Goal: Information Seeking & Learning: Learn about a topic

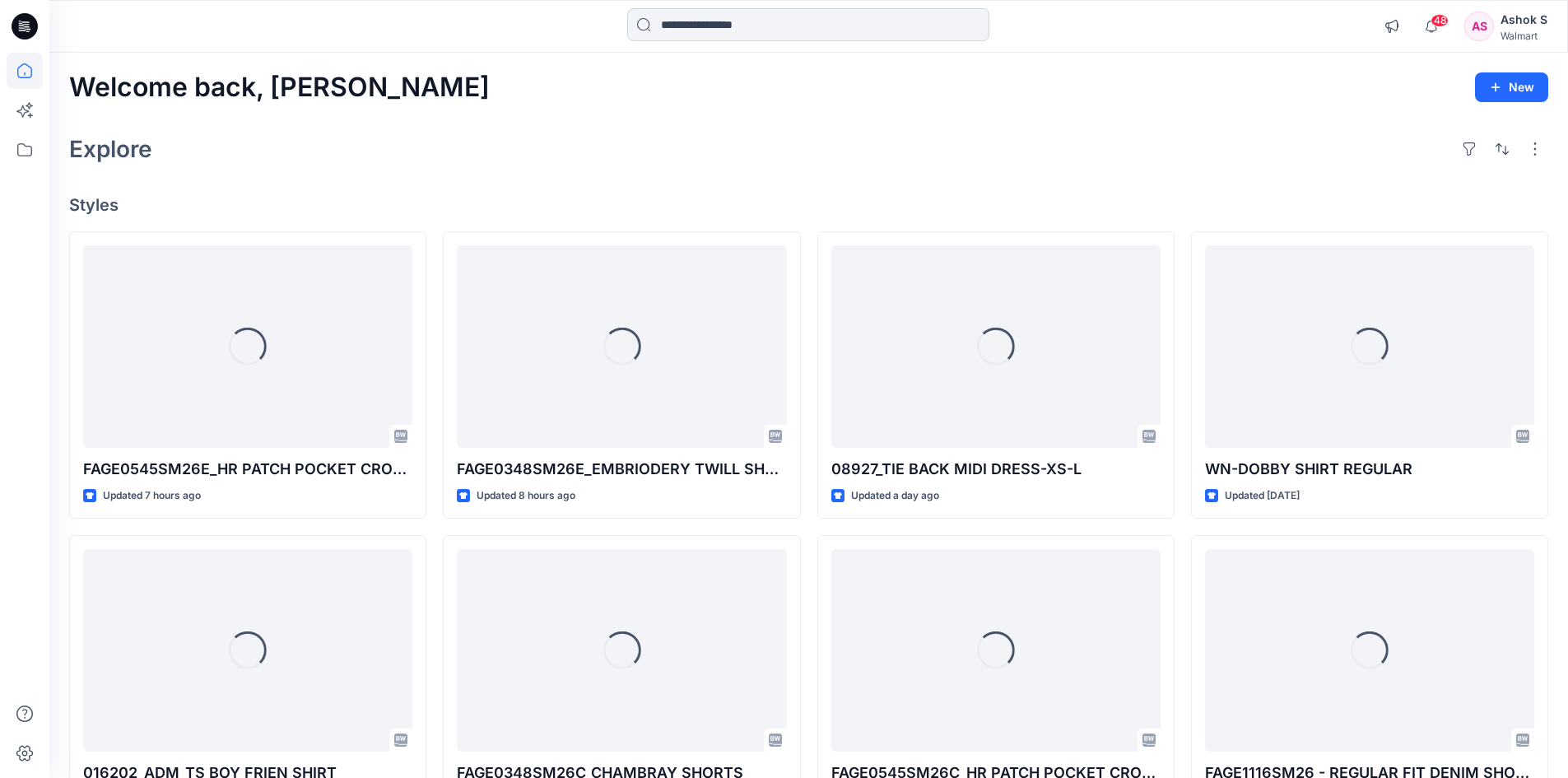
click at [693, 30] on input at bounding box center [808, 25] width 362 height 33
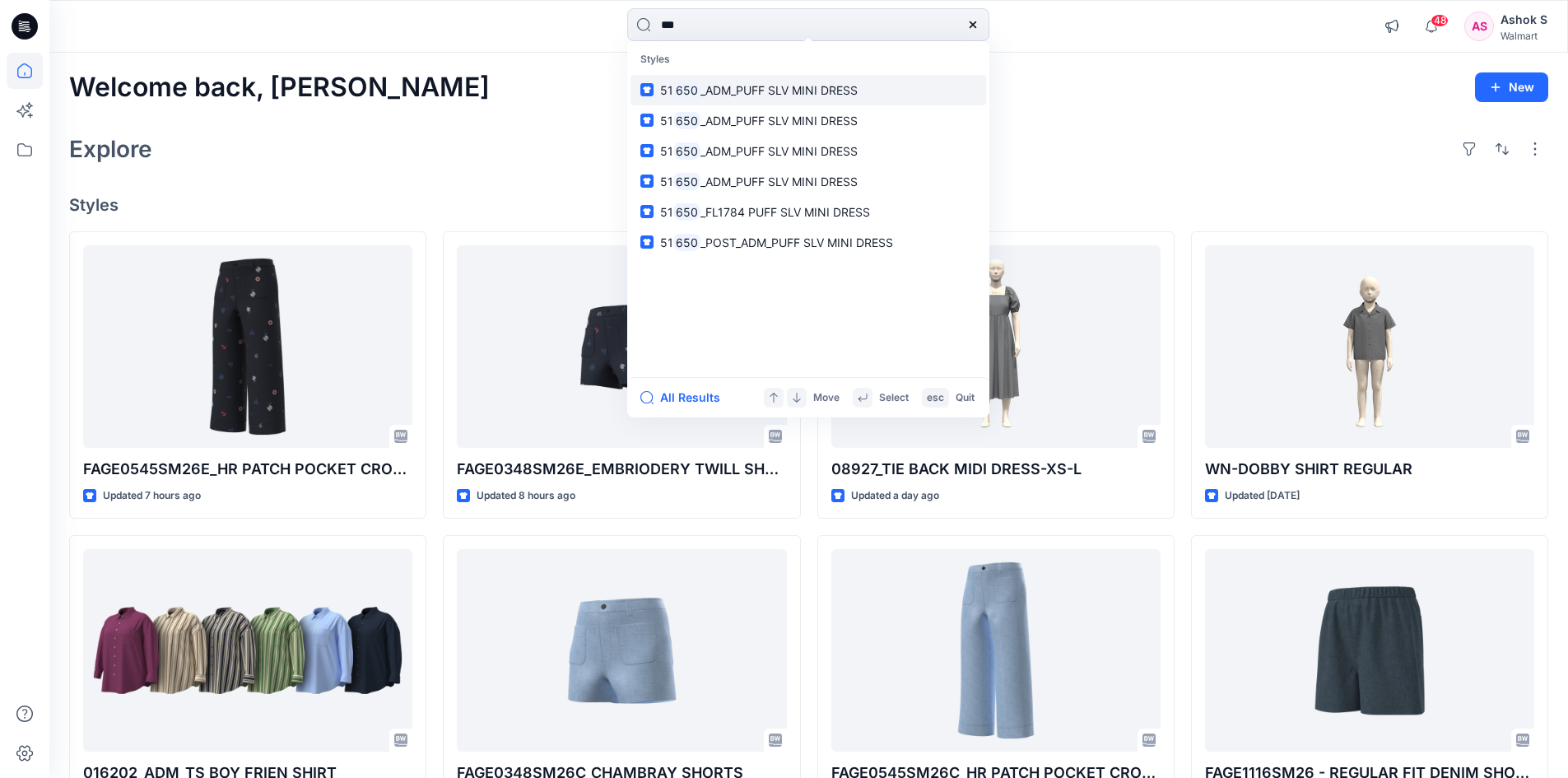
type input "***"
click at [744, 92] on span "_ADM_PUFF SLV MINI DRESS" at bounding box center [779, 89] width 157 height 14
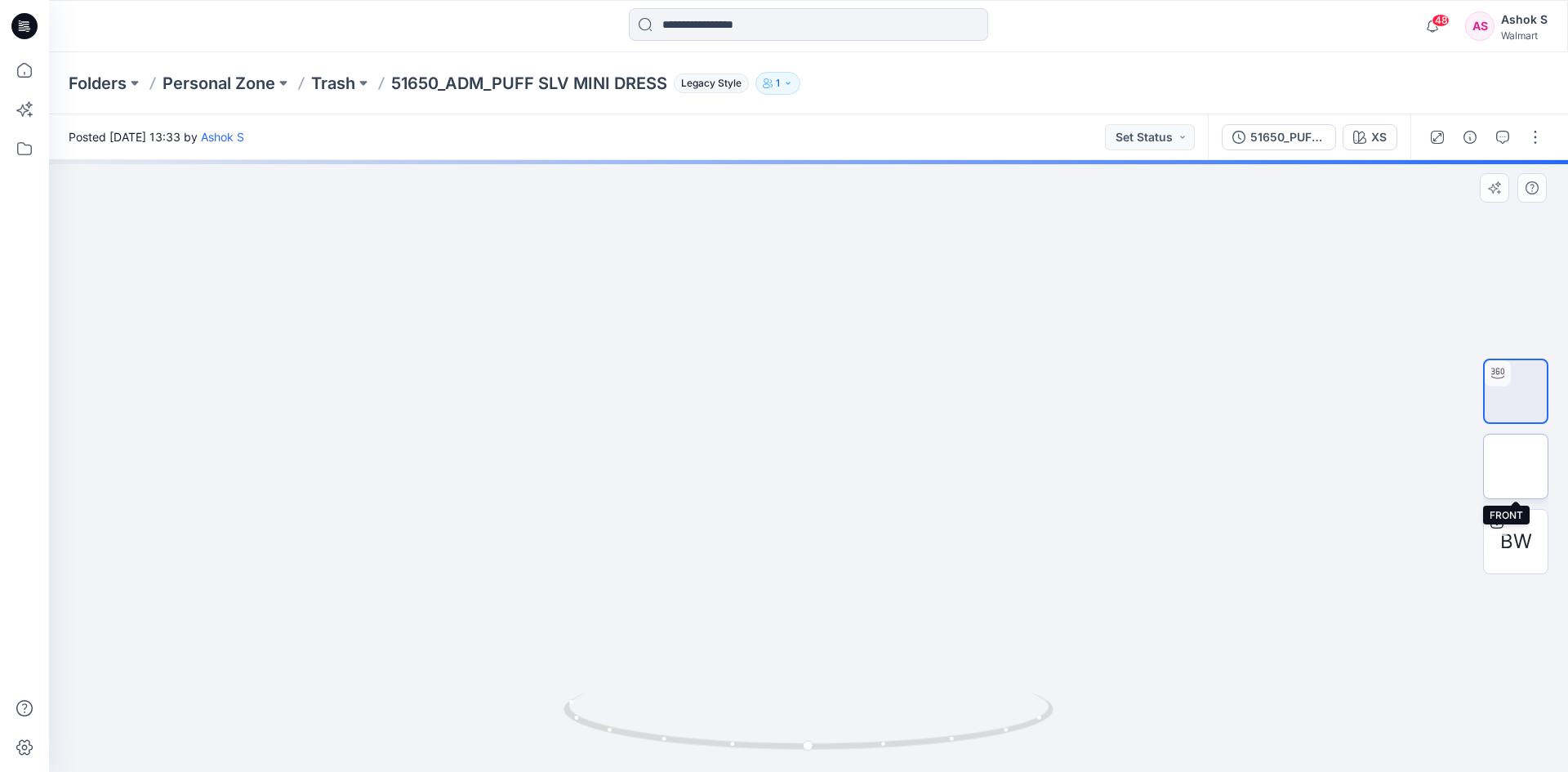
click at [1516, 466] on img at bounding box center [1516, 466] width 0 height 0
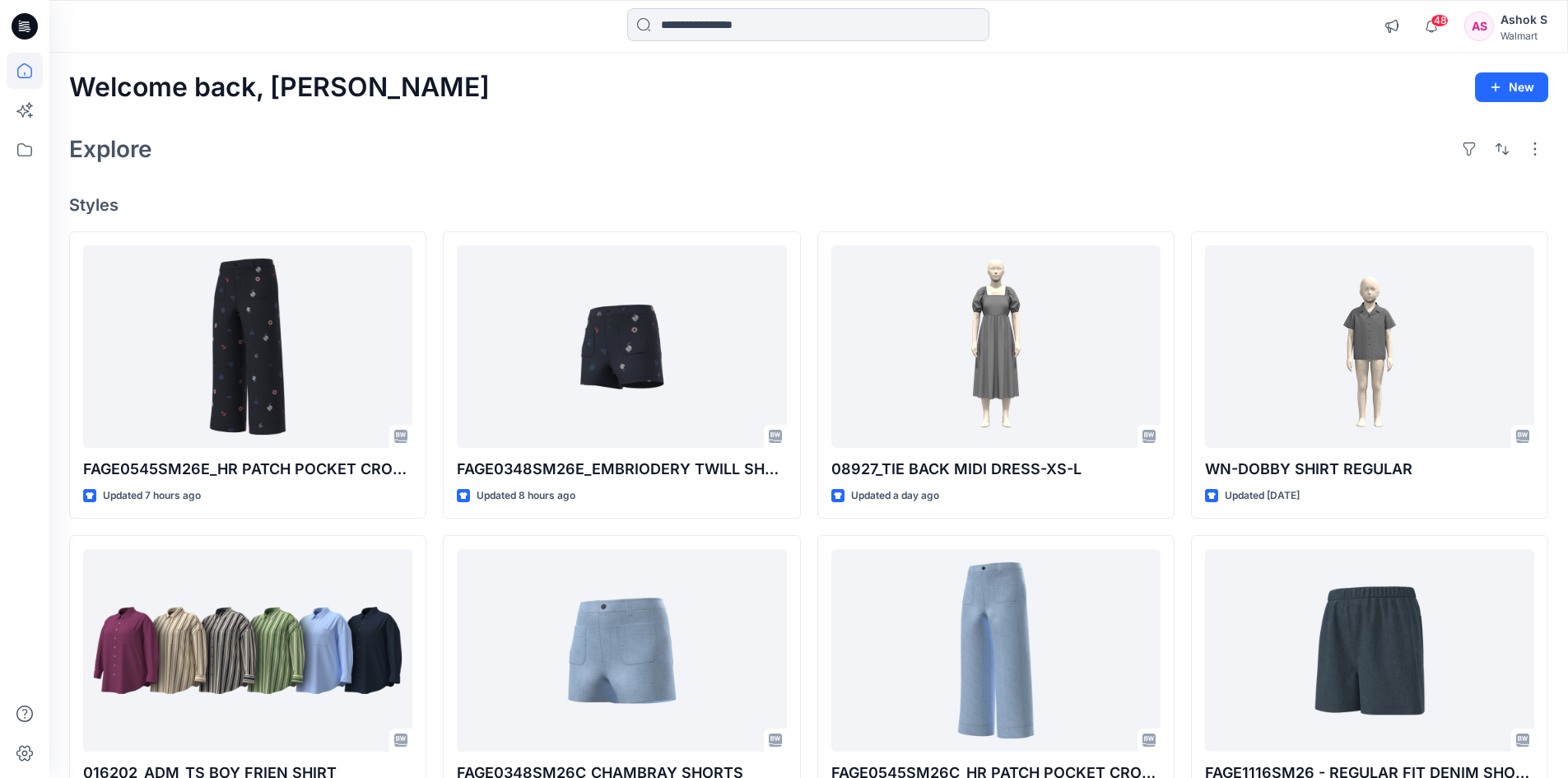
click at [695, 25] on input at bounding box center [808, 25] width 362 height 33
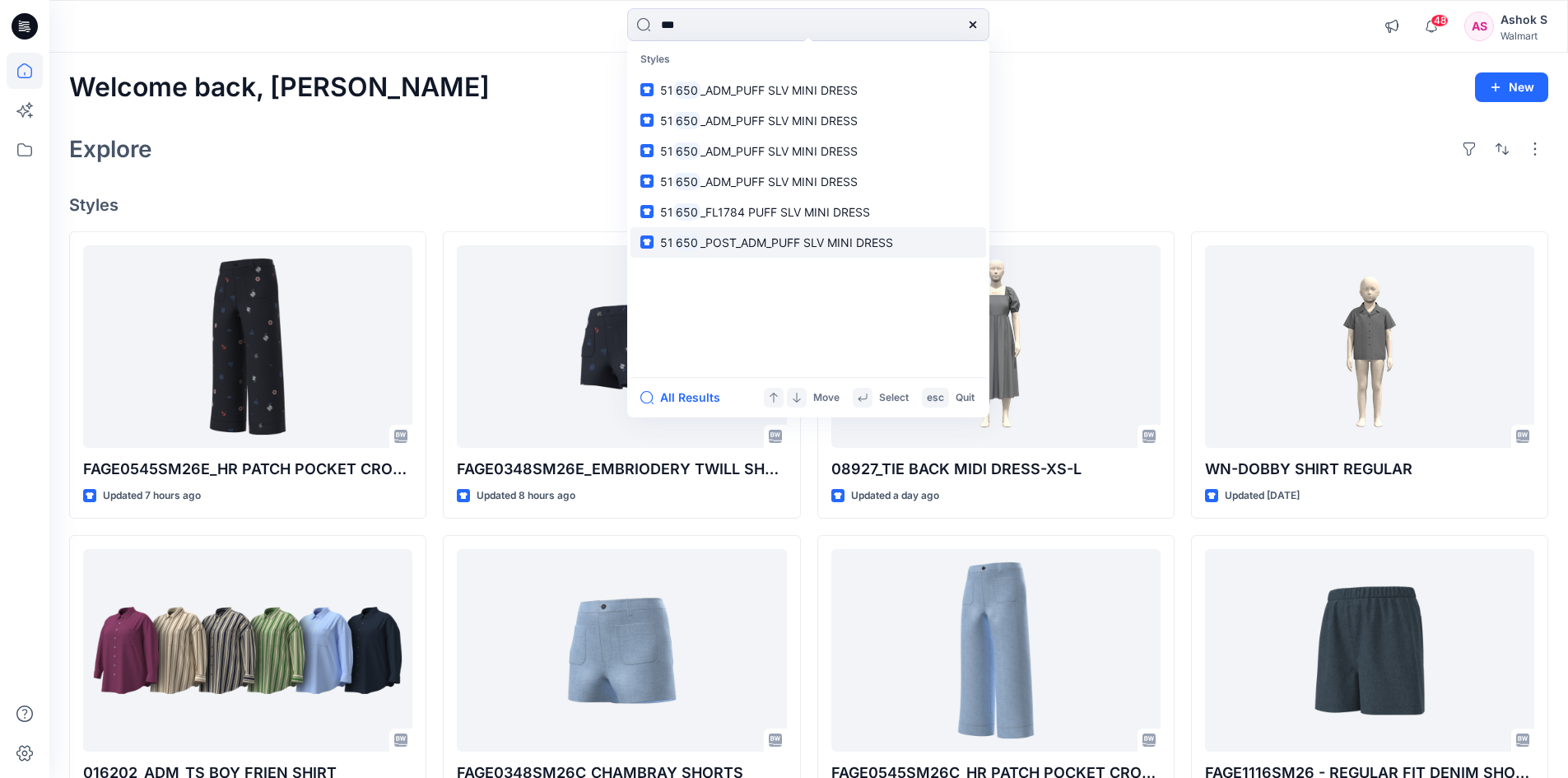
type input "***"
click at [813, 245] on span "_POST_ADM_PUFF SLV MINI DRESS" at bounding box center [797, 242] width 193 height 14
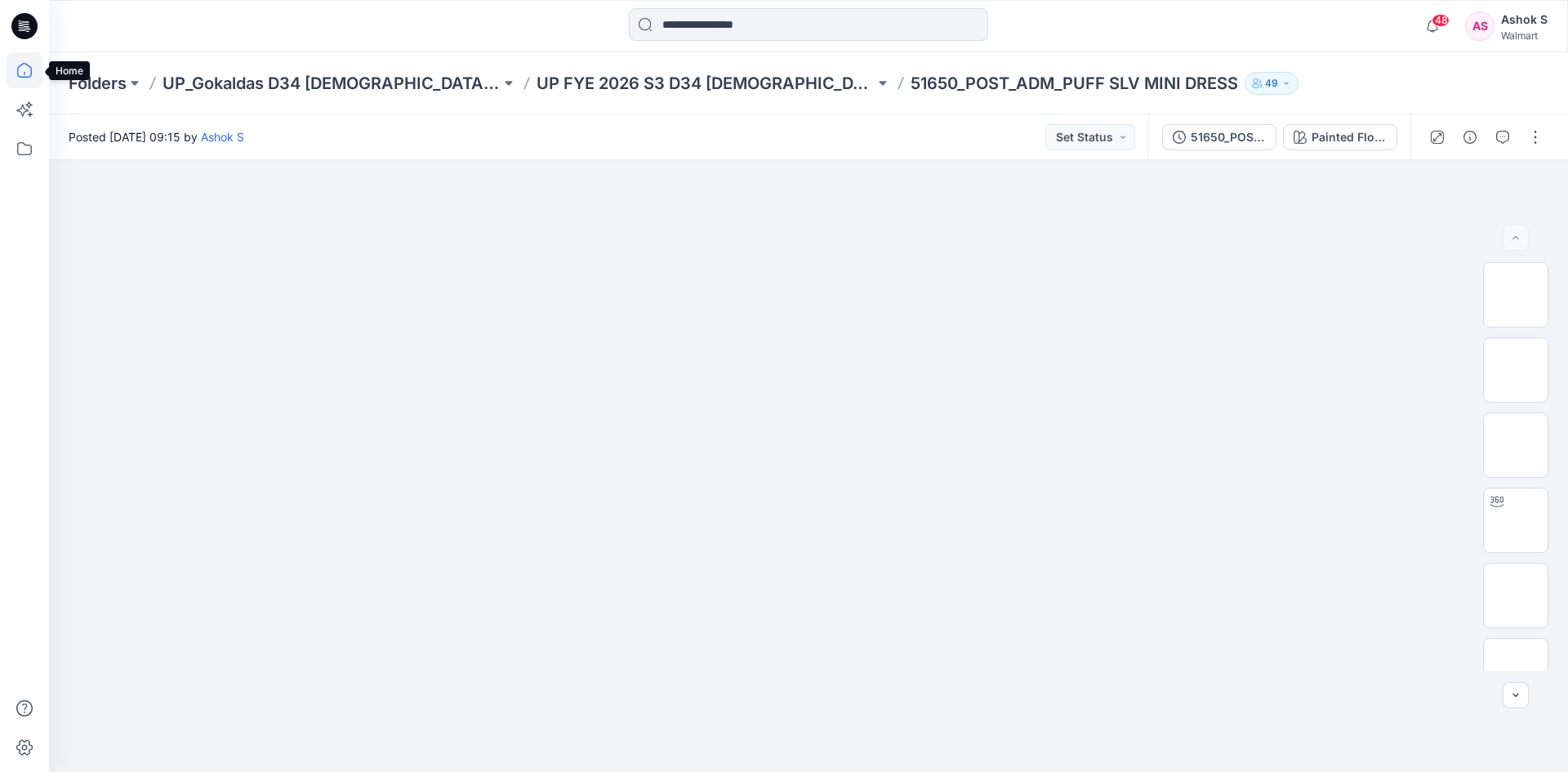
click at [30, 68] on icon at bounding box center [24, 70] width 36 height 36
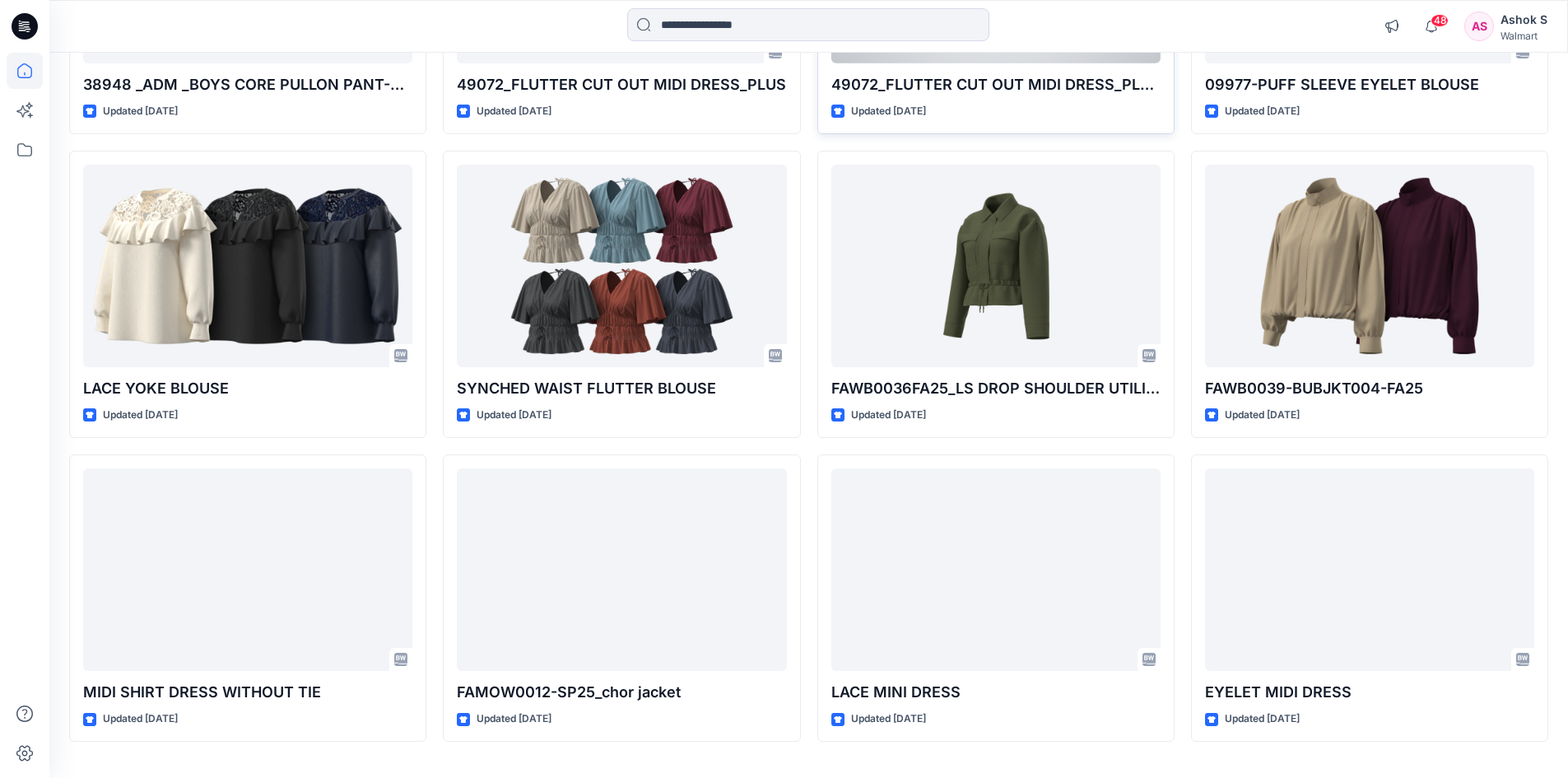
scroll to position [11363, 0]
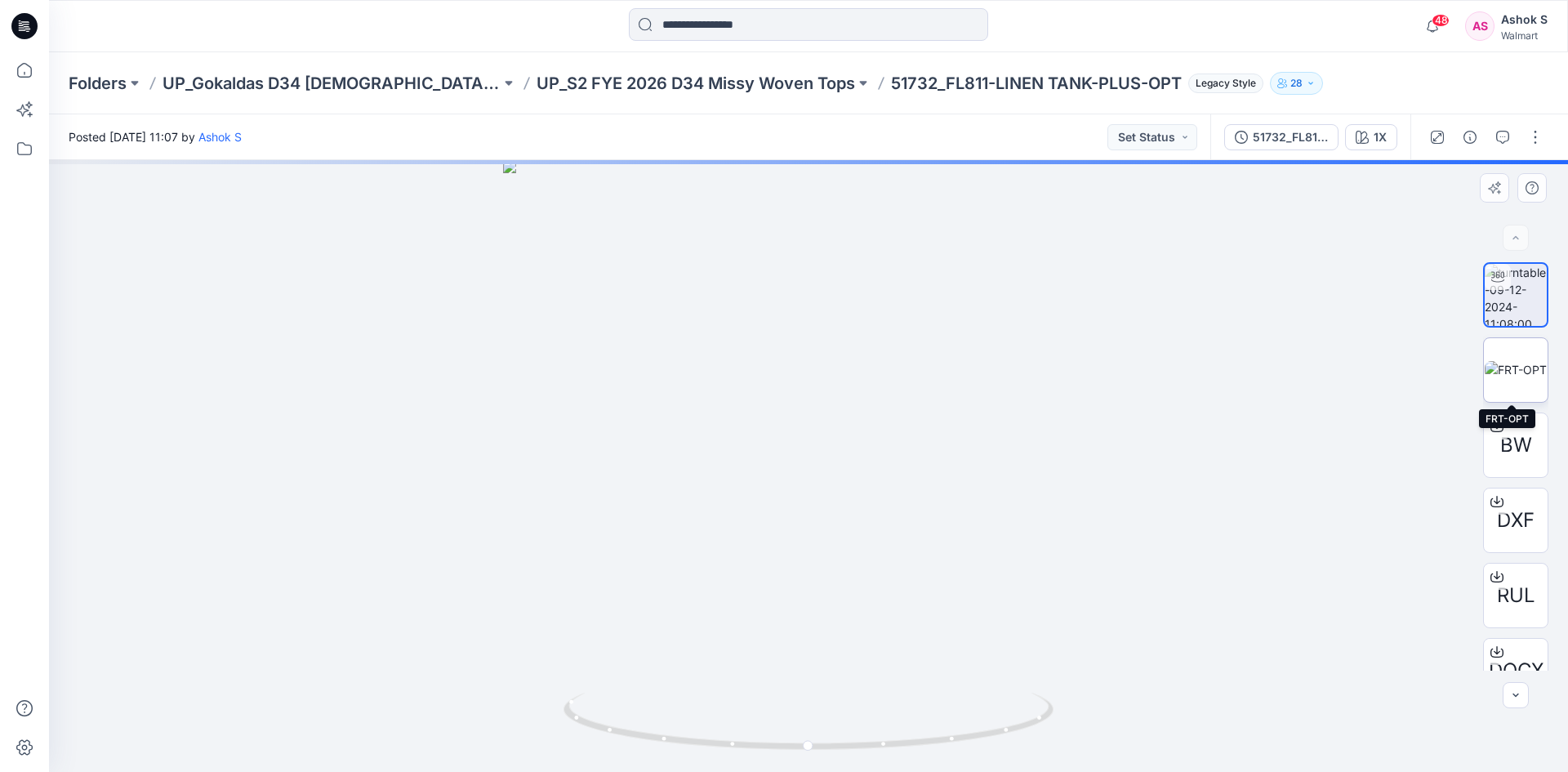
click at [1519, 374] on img at bounding box center [1516, 369] width 62 height 17
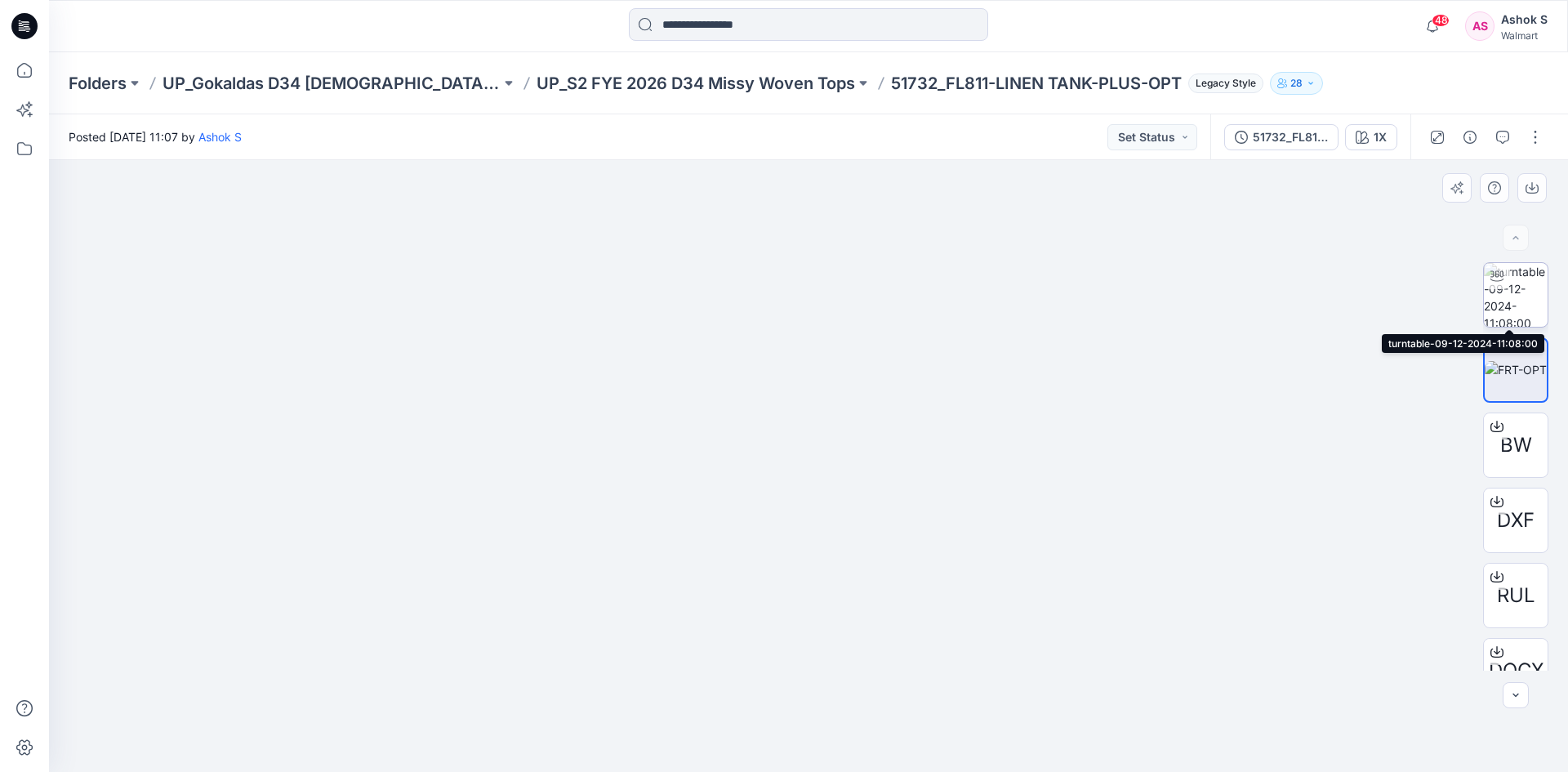
click at [1507, 290] on img at bounding box center [1516, 294] width 64 height 64
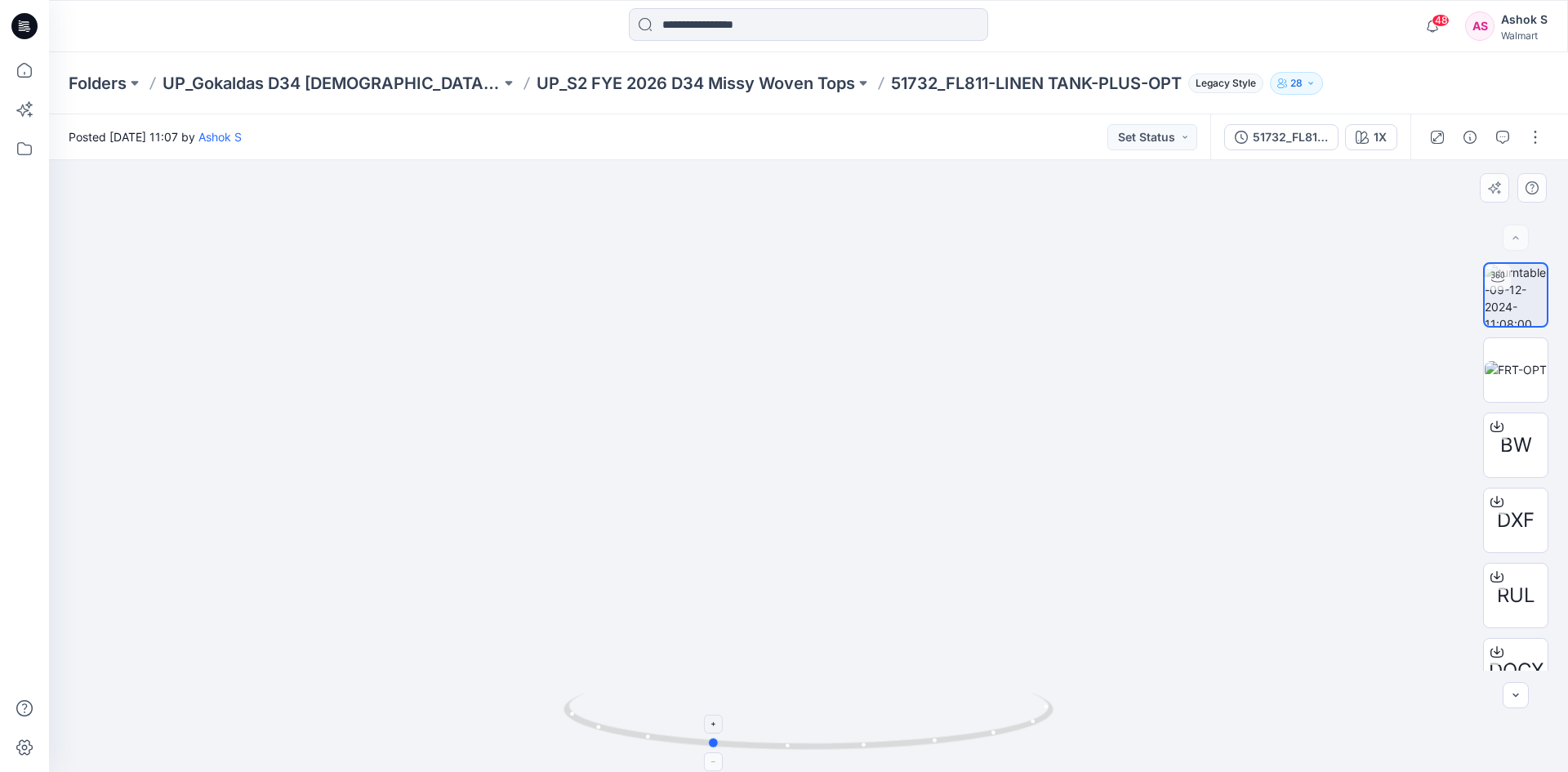
drag, startPoint x: 799, startPoint y: 735, endPoint x: 702, endPoint y: 735, distance: 97.0
click at [702, 735] on icon at bounding box center [810, 723] width 494 height 61
click at [1517, 378] on img at bounding box center [1516, 369] width 62 height 17
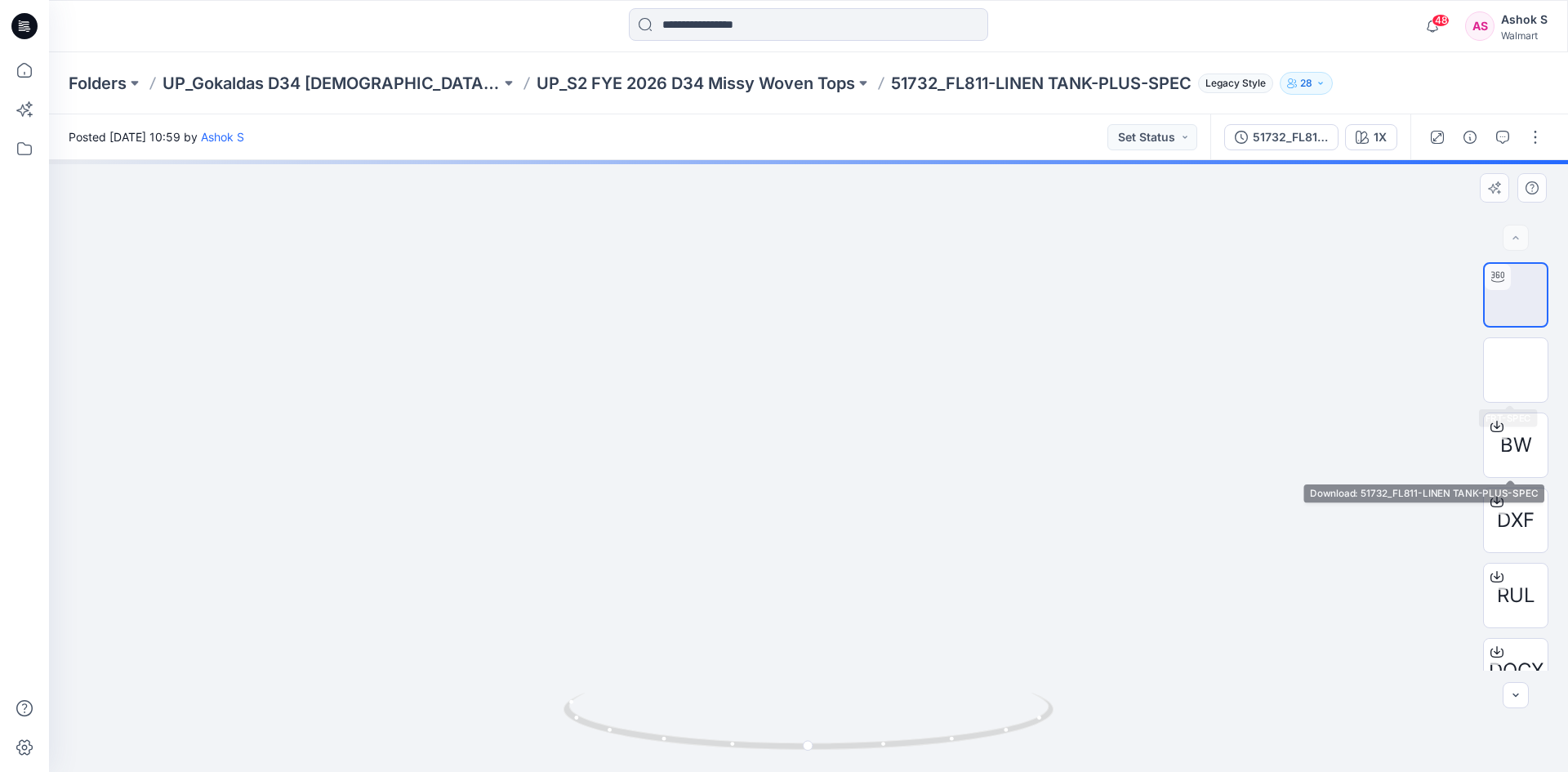
drag, startPoint x: 1507, startPoint y: 379, endPoint x: 1478, endPoint y: 388, distance: 30.4
click at [1516, 370] on img at bounding box center [1516, 370] width 0 height 0
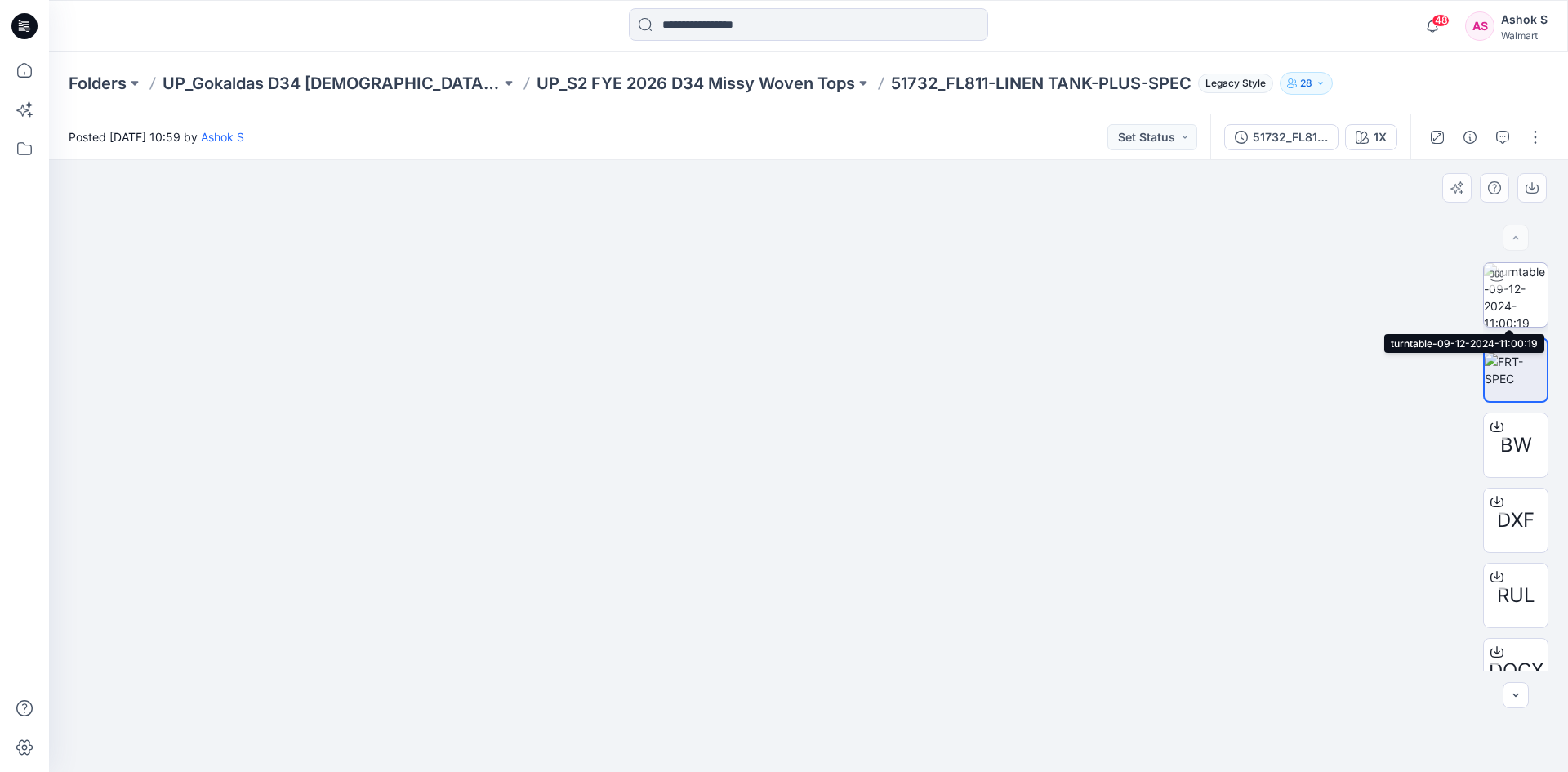
click at [1506, 285] on div at bounding box center [1497, 275] width 26 height 26
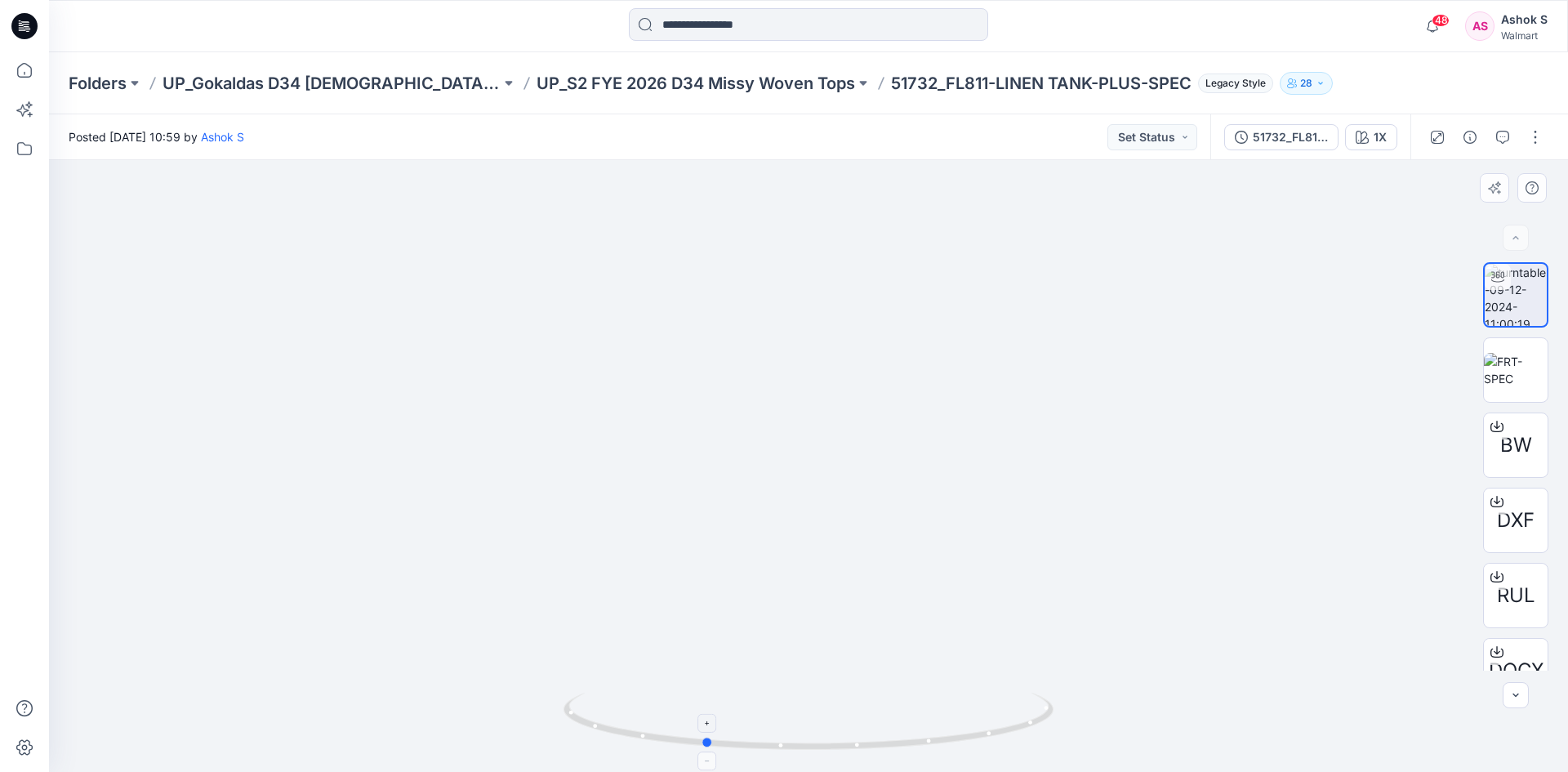
drag, startPoint x: 820, startPoint y: 744, endPoint x: 715, endPoint y: 730, distance: 105.9
click at [715, 730] on icon at bounding box center [810, 723] width 494 height 61
click at [1489, 373] on img at bounding box center [1516, 370] width 64 height 34
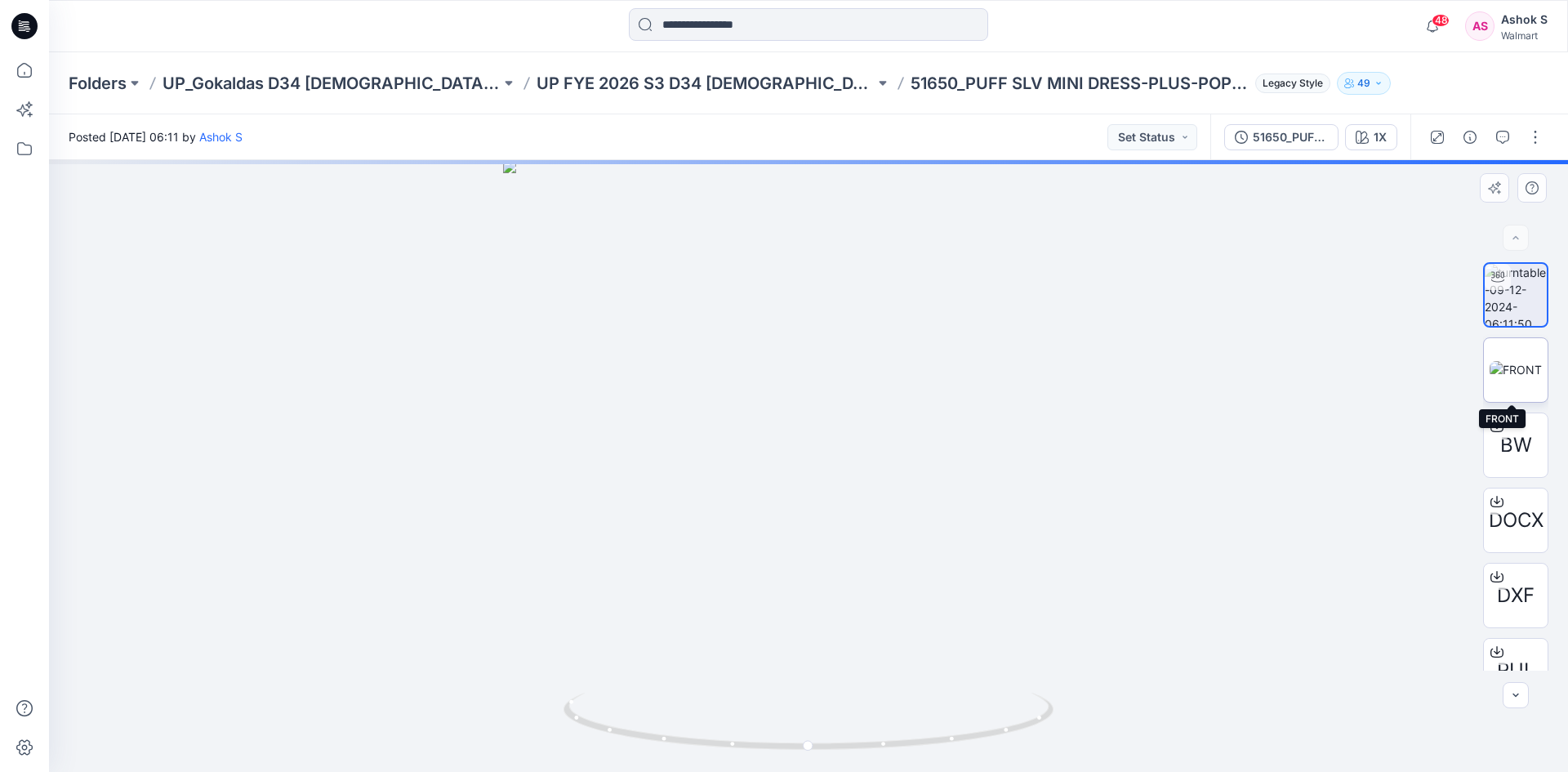
click at [1513, 367] on img at bounding box center [1516, 369] width 52 height 17
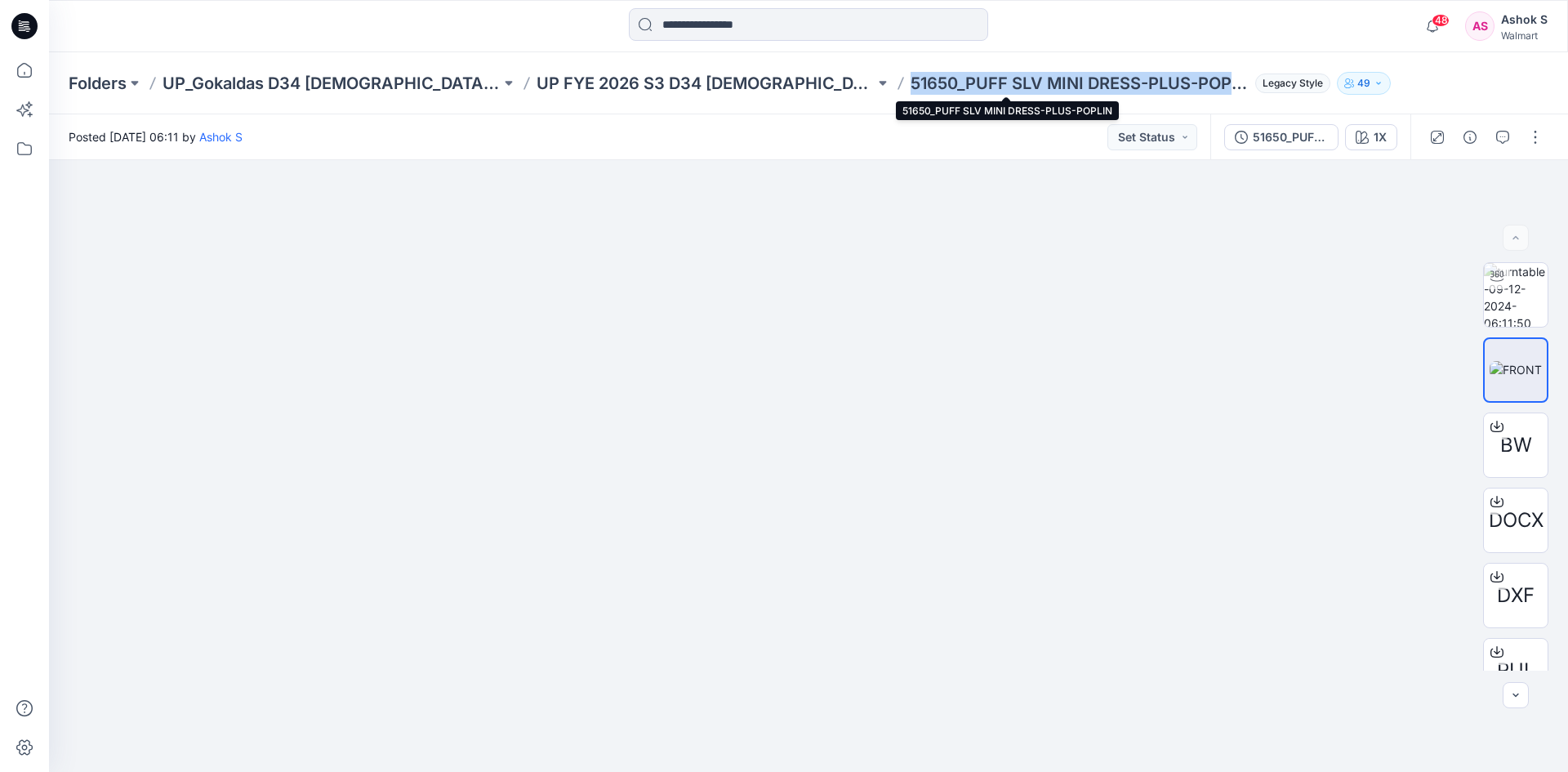
drag, startPoint x: 841, startPoint y: 88, endPoint x: 1164, endPoint y: 91, distance: 323.0
click at [1164, 91] on p "51650_PUFF SLV MINI DRESS-PLUS-POPLIN" at bounding box center [1079, 83] width 338 height 23
copy p "51650_PUFF SLV MINI DRESS-PLUS-POP"
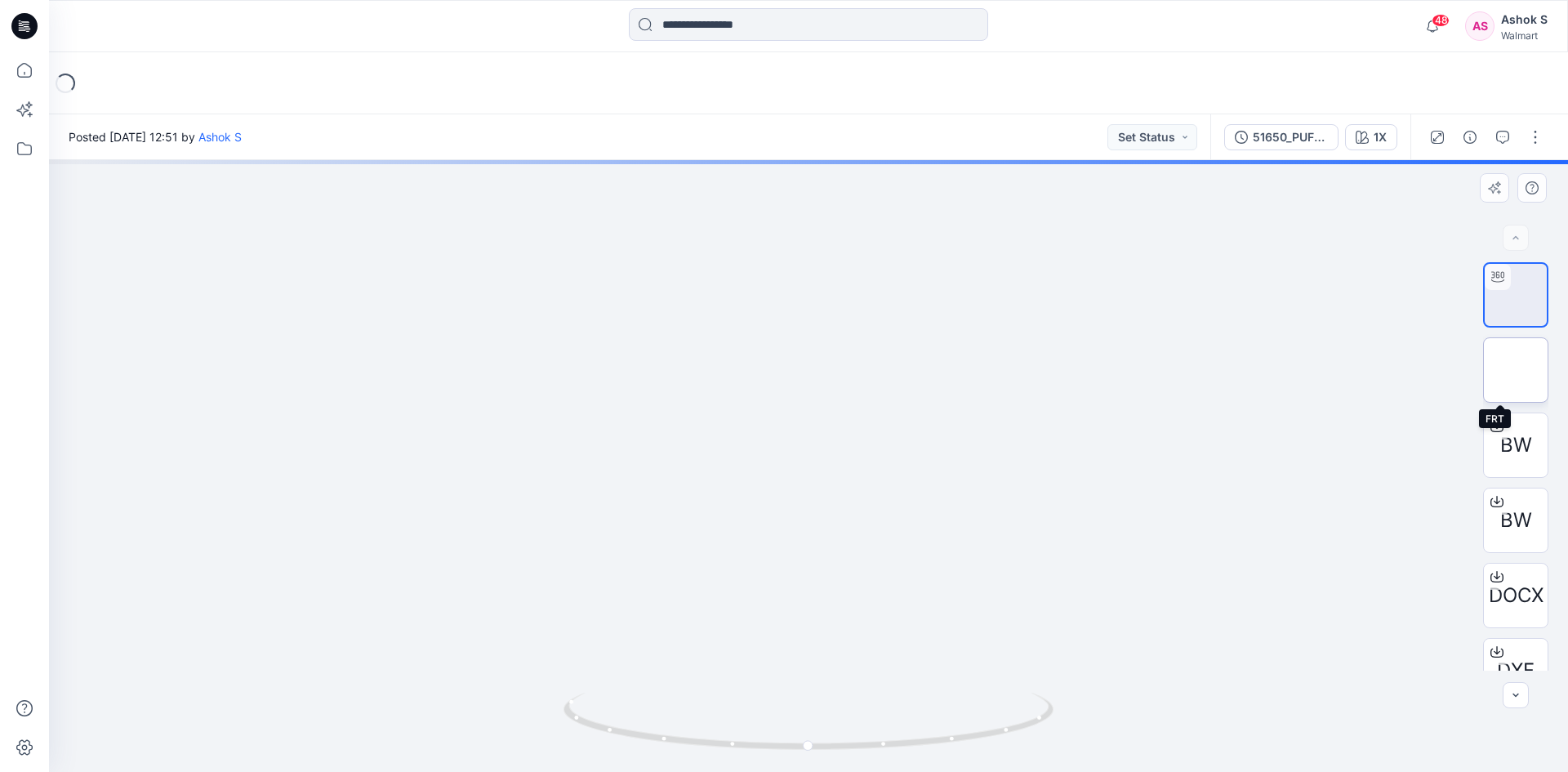
click at [1516, 370] on img at bounding box center [1516, 370] width 0 height 0
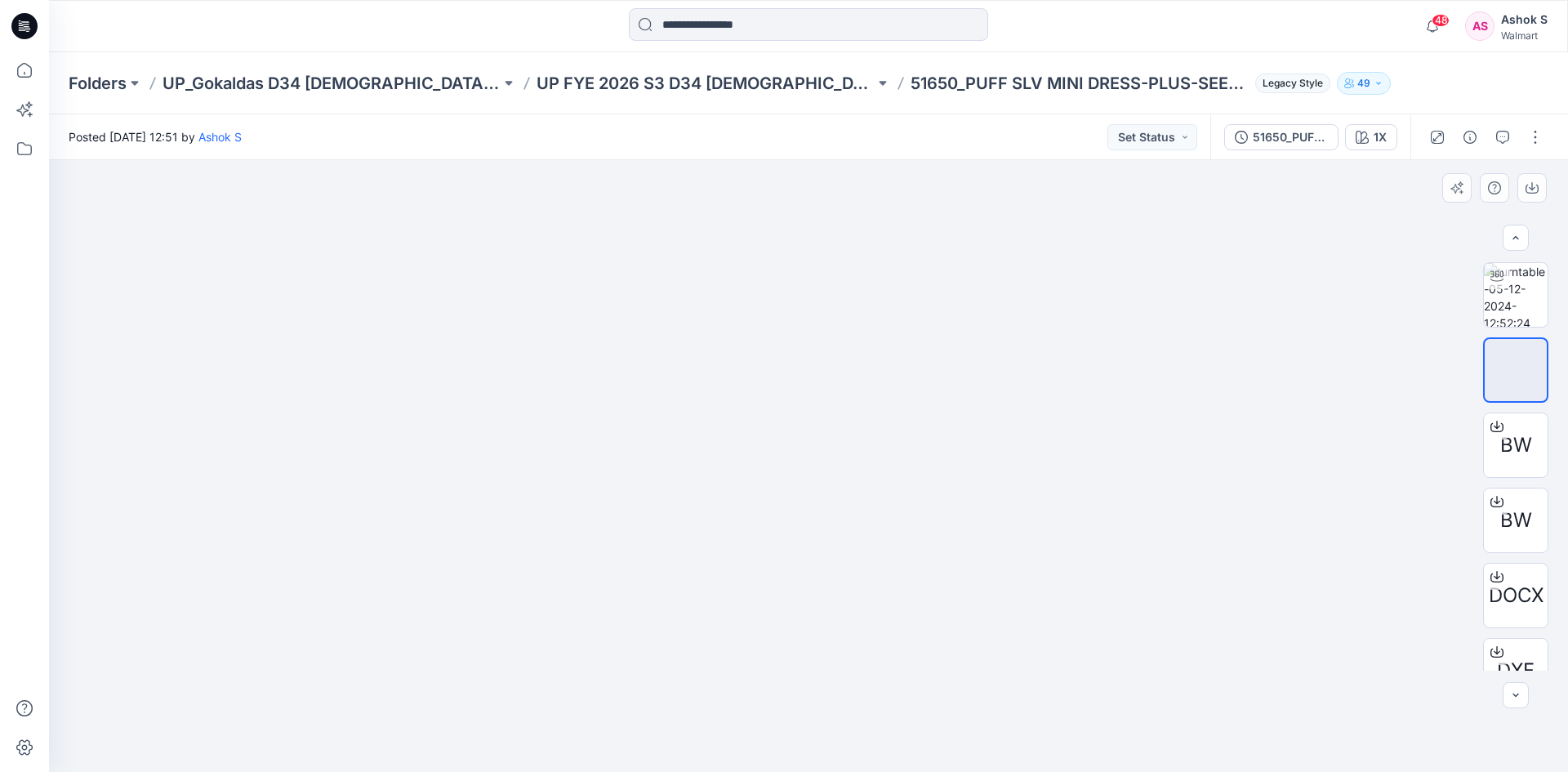
scroll to position [107, 0]
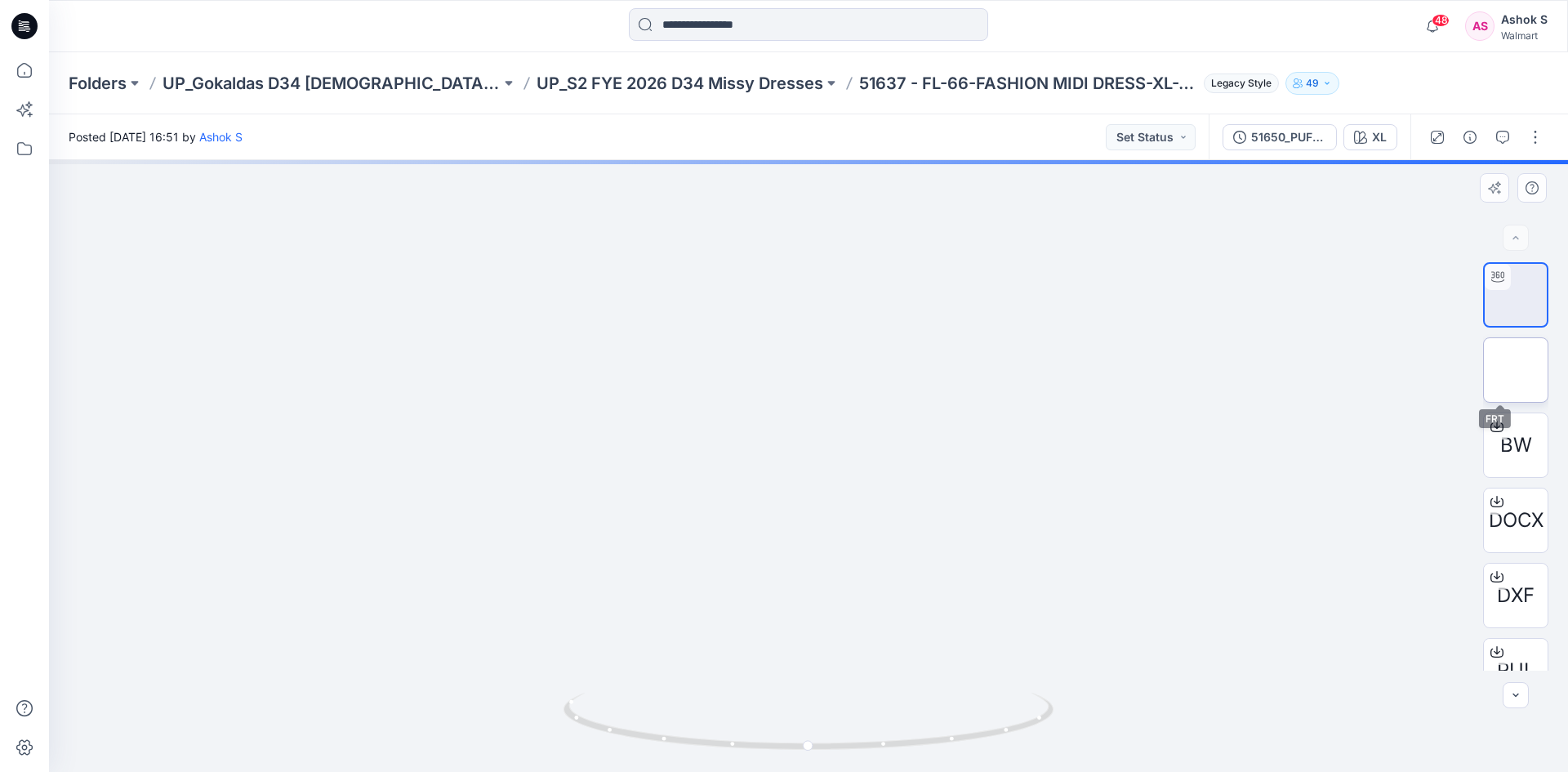
click at [1516, 370] on img at bounding box center [1516, 370] width 0 height 0
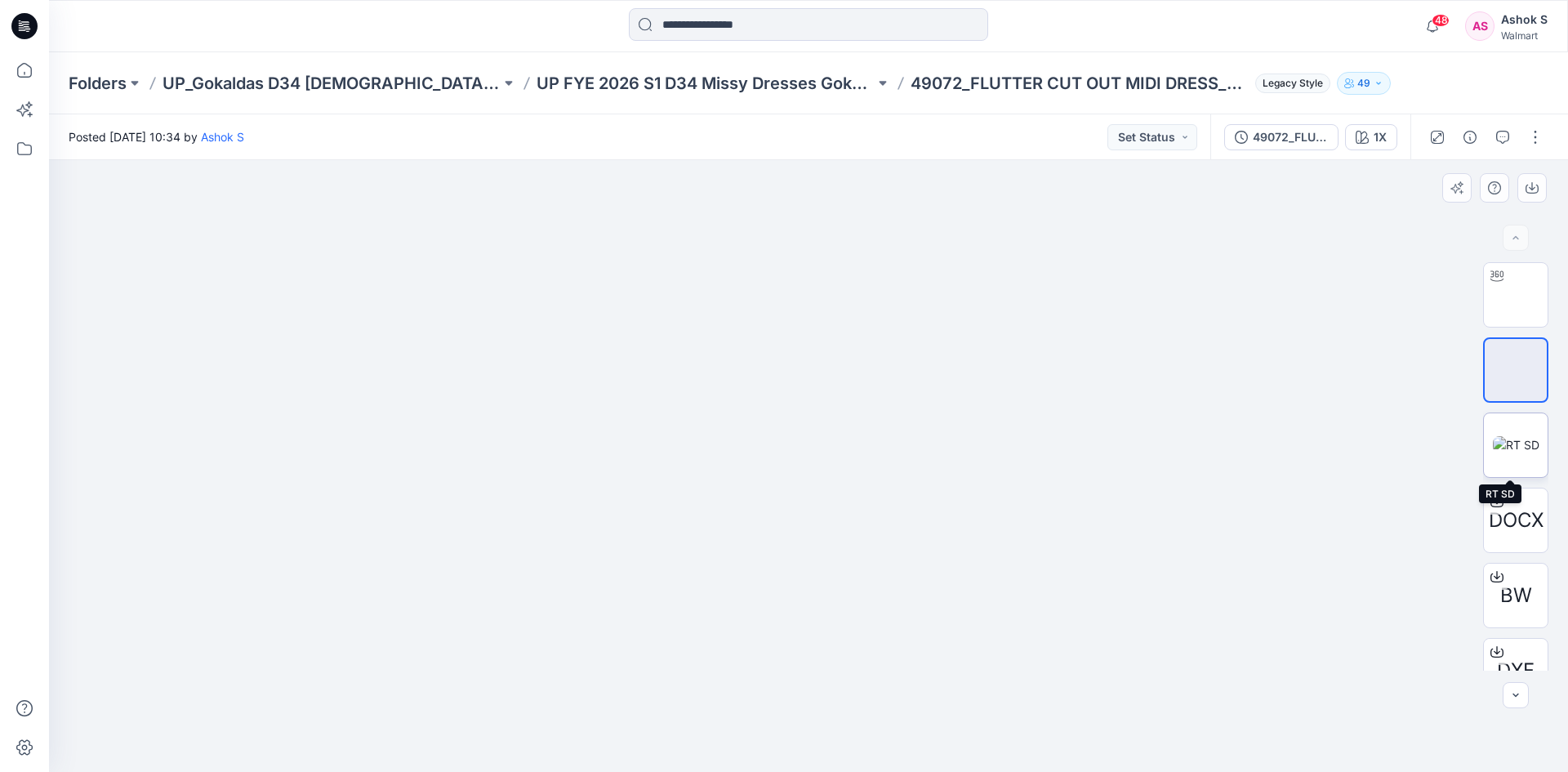
click at [1509, 445] on img at bounding box center [1517, 444] width 47 height 17
click at [1516, 370] on img at bounding box center [1516, 370] width 0 height 0
click at [1509, 451] on img at bounding box center [1517, 444] width 47 height 17
